Goal: Navigation & Orientation: Find specific page/section

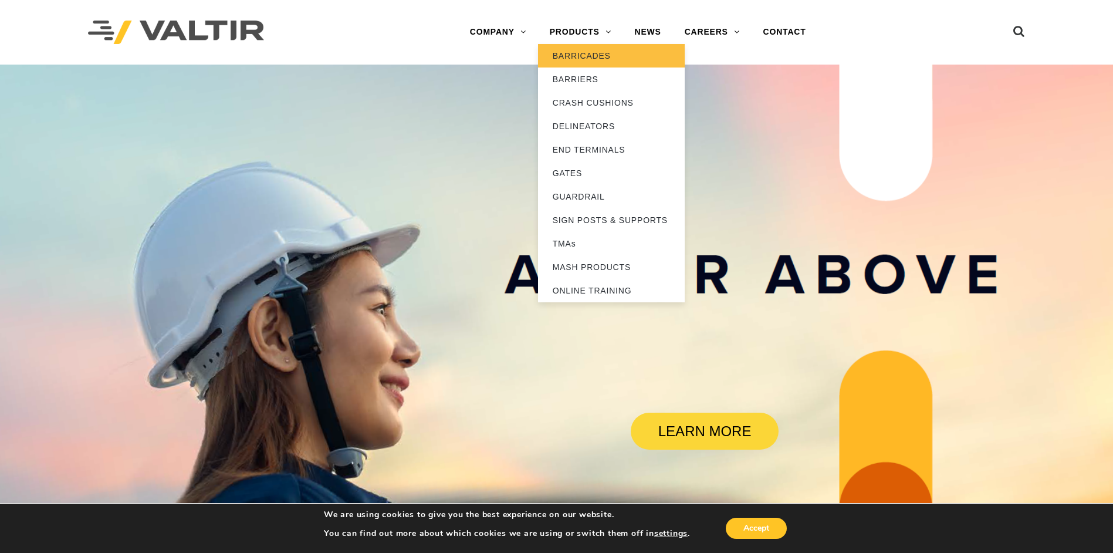
click at [578, 60] on link "BARRICADES" at bounding box center [611, 55] width 147 height 23
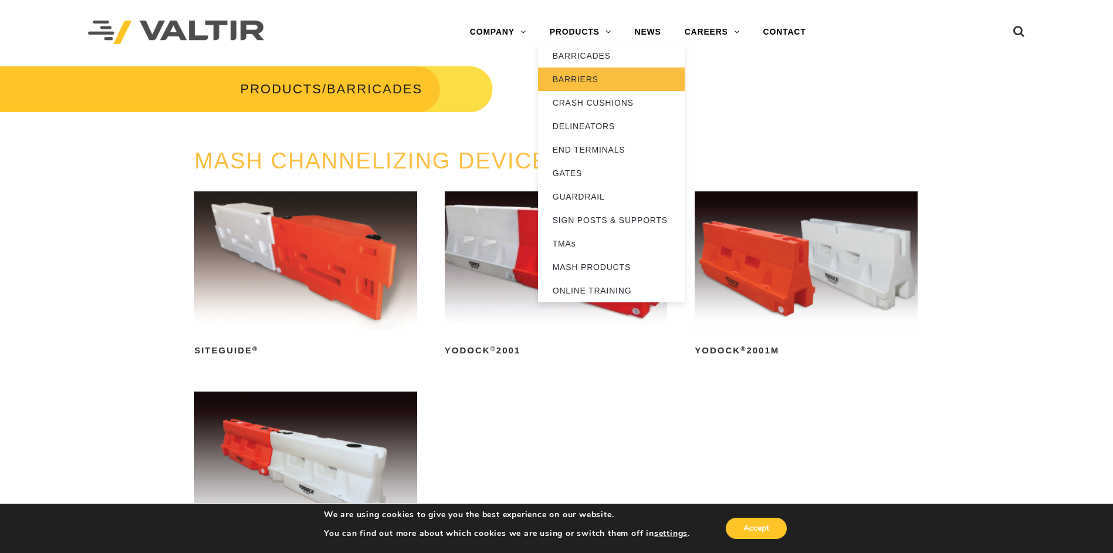
click at [563, 86] on link "BARRIERS" at bounding box center [611, 78] width 147 height 23
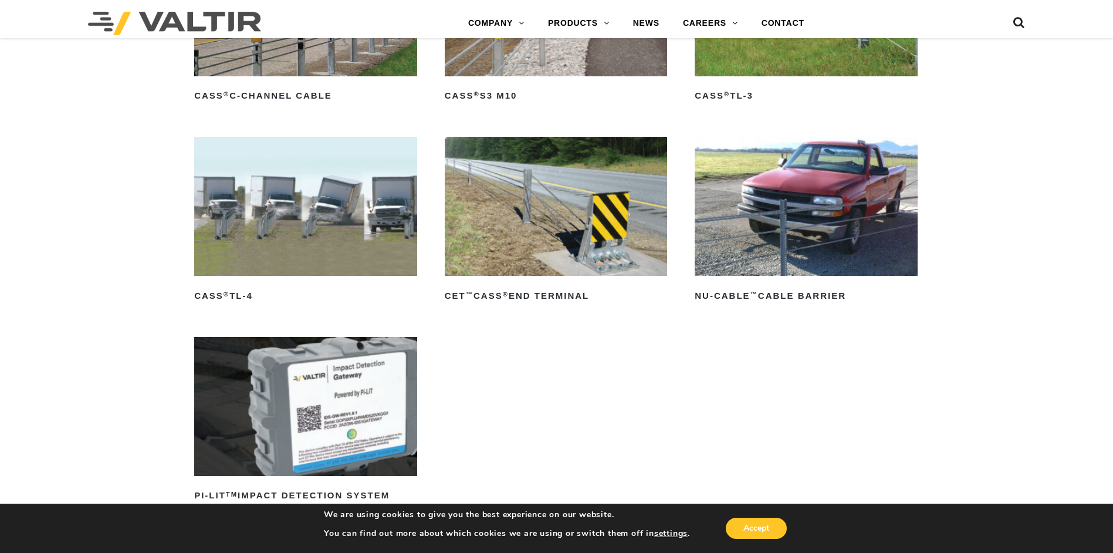
scroll to position [1247, 0]
